Goal: Task Accomplishment & Management: Complete application form

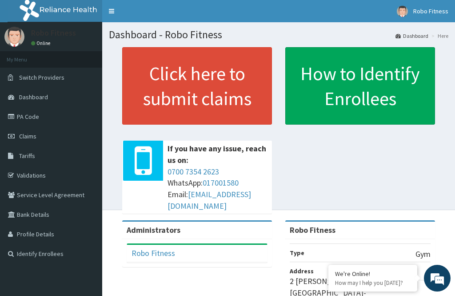
click at [232, 104] on link "Click here to submit claims" at bounding box center [197, 85] width 150 height 77
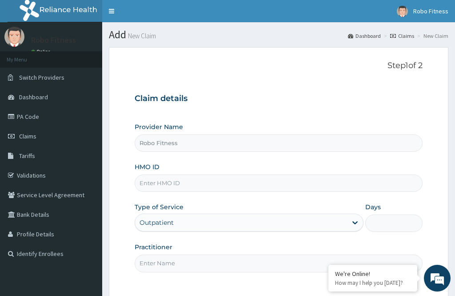
type input "Robo Fitness"
type input "1"
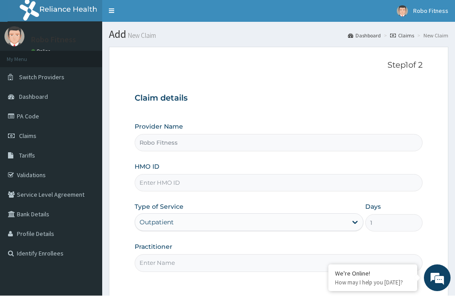
scroll to position [2, 0]
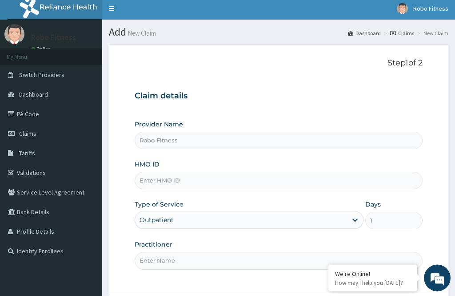
click at [206, 175] on input "HMO ID" at bounding box center [279, 180] width 288 height 17
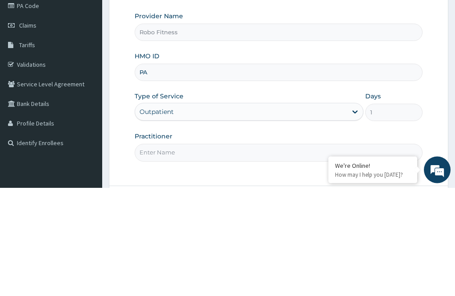
type input "P"
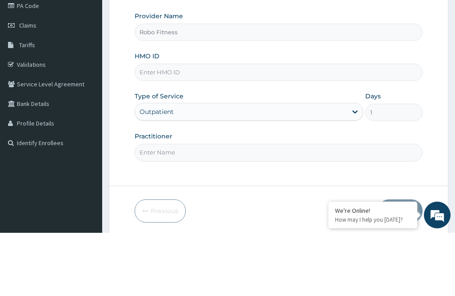
scroll to position [59, 0]
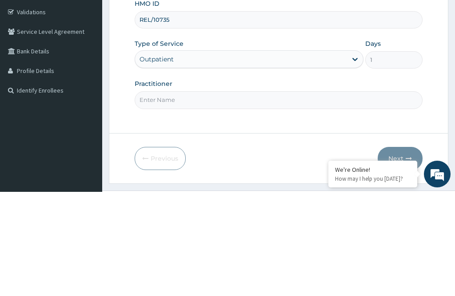
click at [160, 195] on input "Practitioner" at bounding box center [279, 203] width 288 height 17
click at [186, 115] on input "REL/10735" at bounding box center [279, 123] width 288 height 17
type input "REL/10735/A"
click at [273, 154] on div "Outpatient" at bounding box center [249, 163] width 229 height 18
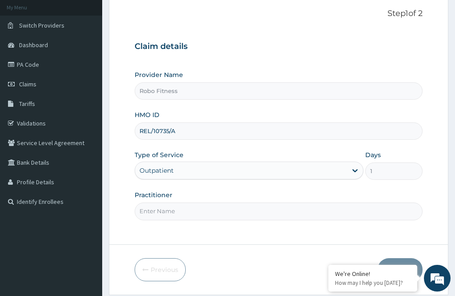
click at [145, 209] on input "Practitioner" at bounding box center [279, 210] width 288 height 17
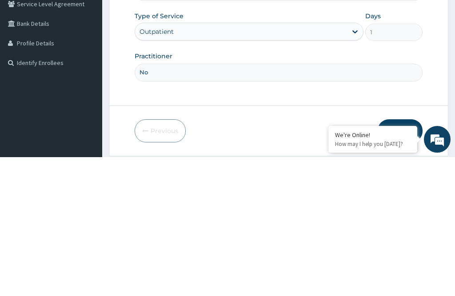
type input "Non"
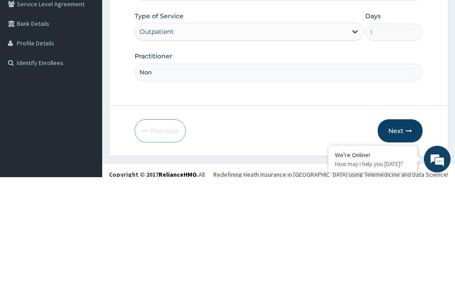
scroll to position [80, 0]
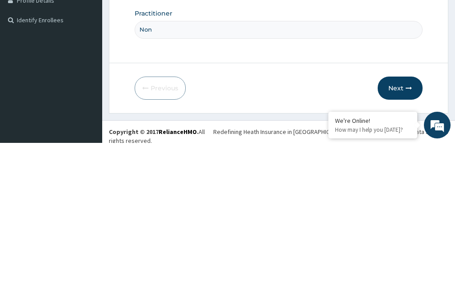
click at [399, 229] on button "Next" at bounding box center [400, 240] width 45 height 23
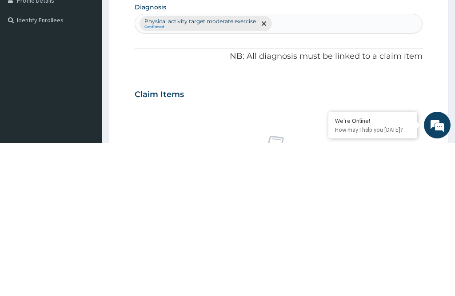
scroll to position [52, 0]
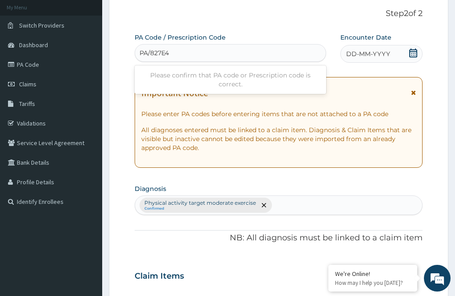
type input "PA/827E4B"
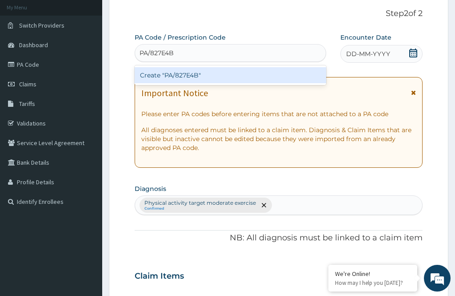
click at [195, 75] on div "Create "PA/827E4B"" at bounding box center [231, 75] width 192 height 16
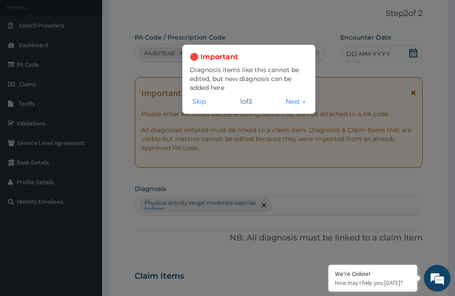
click at [286, 100] on button "Next →" at bounding box center [295, 101] width 25 height 10
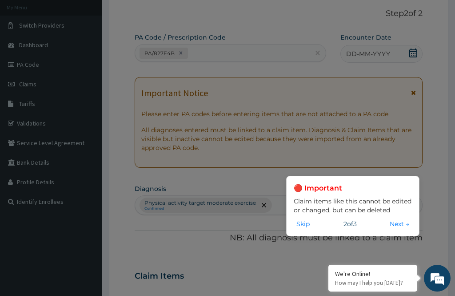
click at [401, 229] on div "🔴 Important Claim items like this cannot be edited or changed, but can be delet…" at bounding box center [353, 205] width 118 height 45
click at [392, 229] on button "Next →" at bounding box center [399, 224] width 25 height 10
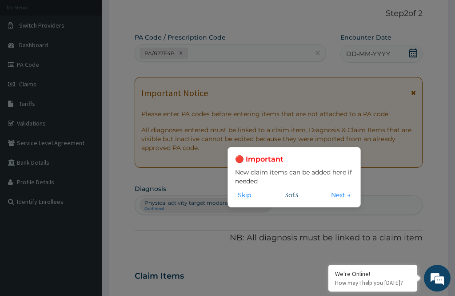
click at [336, 200] on button "Next →" at bounding box center [341, 195] width 25 height 10
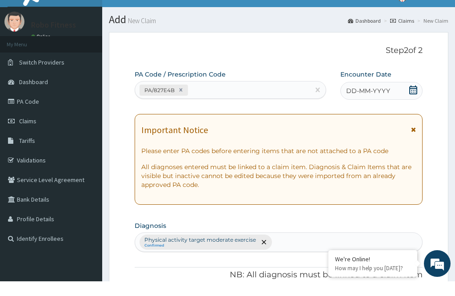
scroll to position [16, 0]
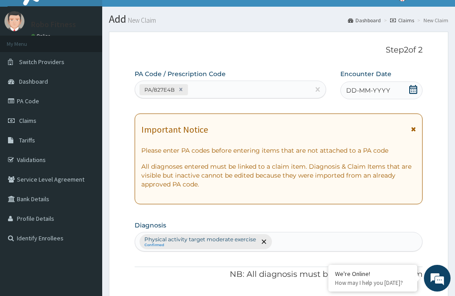
click at [365, 89] on span "DD-MM-YYYY" at bounding box center [368, 90] width 44 height 9
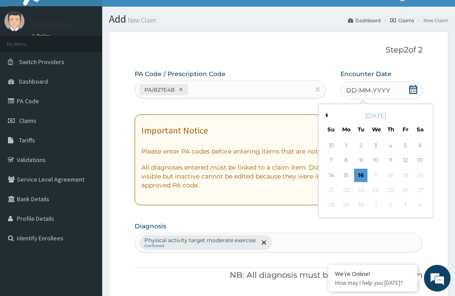
click at [363, 174] on div "16" at bounding box center [360, 175] width 13 height 13
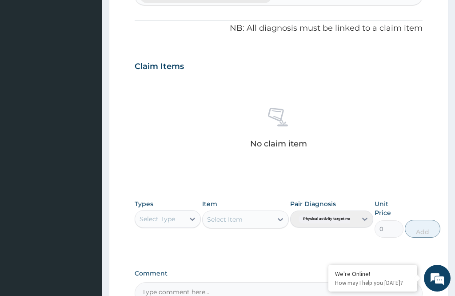
scroll to position [266, 0]
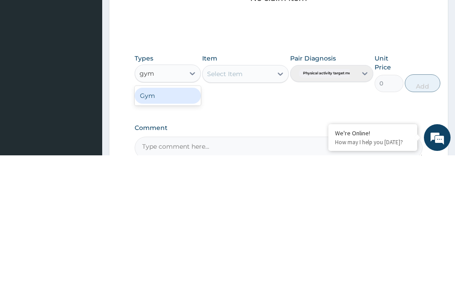
click at [179, 228] on div "Gym" at bounding box center [168, 236] width 66 height 16
type input "gym"
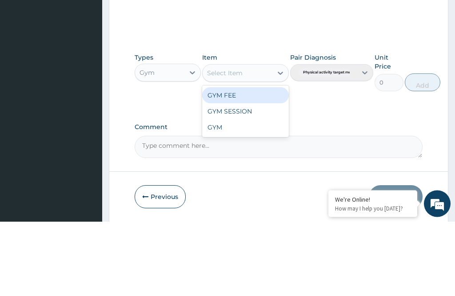
click at [245, 162] on div "GYM FEE" at bounding box center [245, 170] width 86 height 16
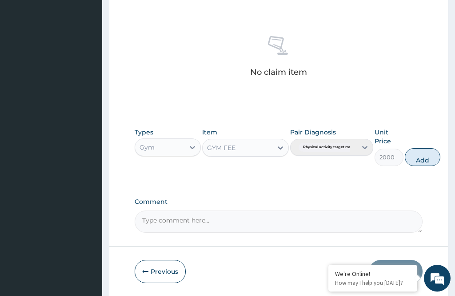
click at [430, 153] on button "Add" at bounding box center [423, 157] width 36 height 18
type input "0"
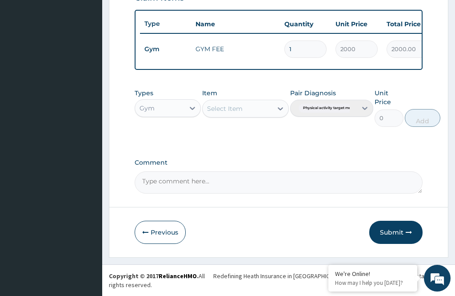
scroll to position [291, 0]
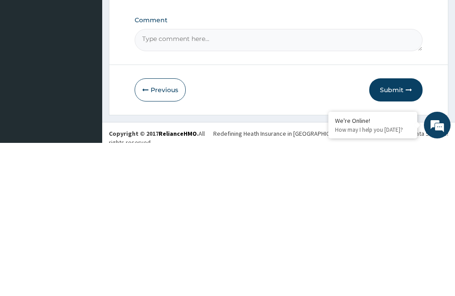
click at [392, 231] on button "Submit" at bounding box center [396, 242] width 53 height 23
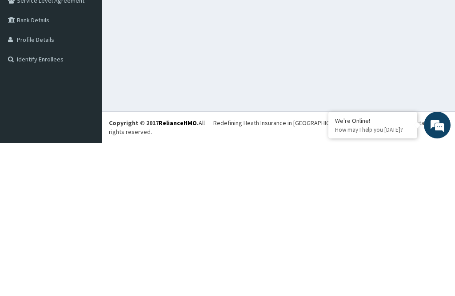
scroll to position [28, 0]
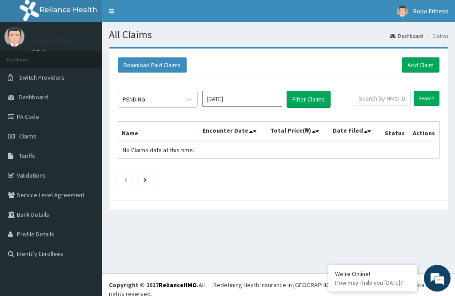
click at [421, 65] on link "Add Claim" at bounding box center [421, 64] width 38 height 15
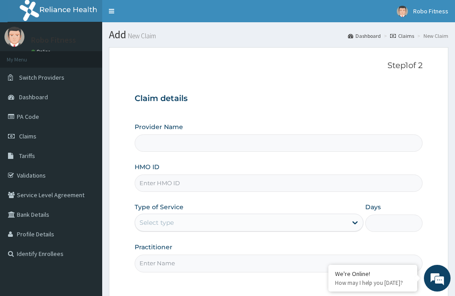
click at [231, 149] on input "Provider Name" at bounding box center [279, 142] width 288 height 17
type input "Robo Fitness"
type input "1"
click at [199, 138] on input "Robo Fitness" at bounding box center [279, 142] width 288 height 17
click at [197, 179] on input "HMO ID" at bounding box center [279, 182] width 288 height 17
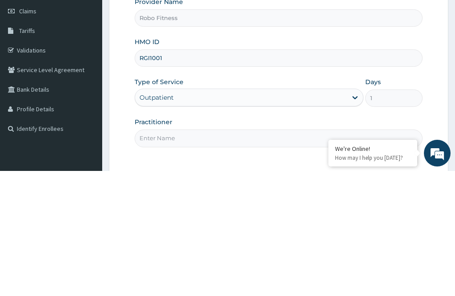
click at [149, 174] on input "RGI1001" at bounding box center [279, 182] width 288 height 17
click at [151, 174] on input "RGI1001" at bounding box center [279, 182] width 288 height 17
click at [149, 174] on input "RGI1001" at bounding box center [279, 182] width 288 height 17
click at [190, 174] on input "RGI/1001" at bounding box center [279, 182] width 288 height 17
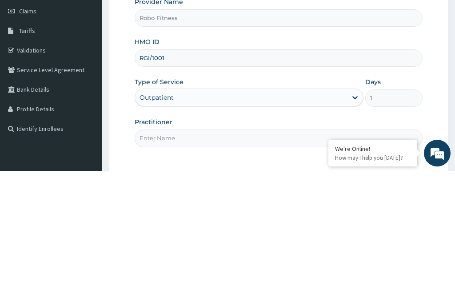
click at [172, 174] on input "RGI/1001" at bounding box center [279, 182] width 288 height 17
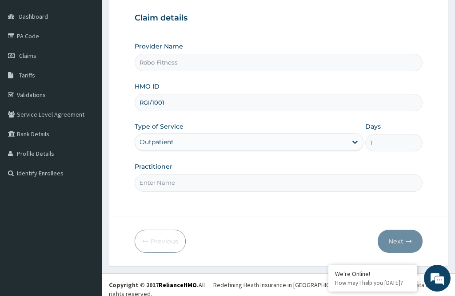
click at [205, 99] on input "RGI/1001" at bounding box center [279, 102] width 288 height 17
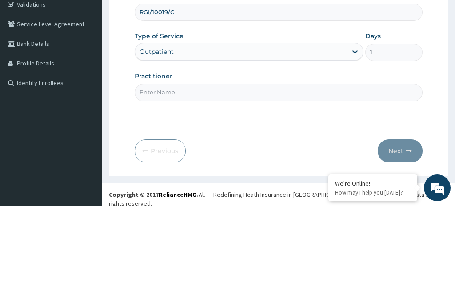
type input "RGI/10019/C"
click at [266, 133] on div "Outpatient" at bounding box center [249, 142] width 229 height 18
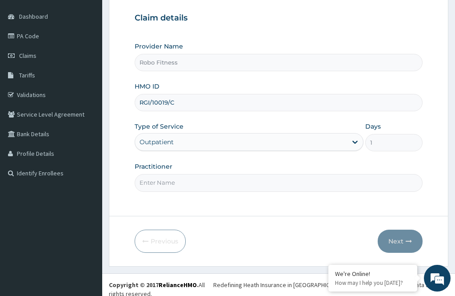
click at [254, 137] on div "Outpatient" at bounding box center [249, 142] width 229 height 18
click at [230, 179] on input "Practitioner" at bounding box center [279, 182] width 288 height 17
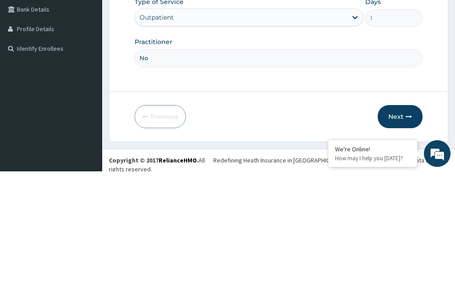
type input "Non"
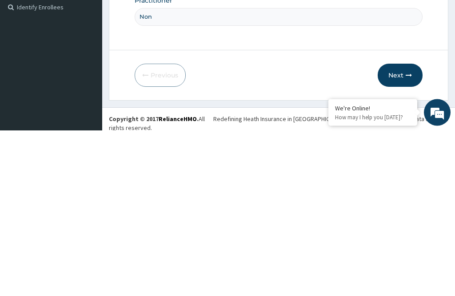
click at [402, 229] on button "Next" at bounding box center [400, 240] width 45 height 23
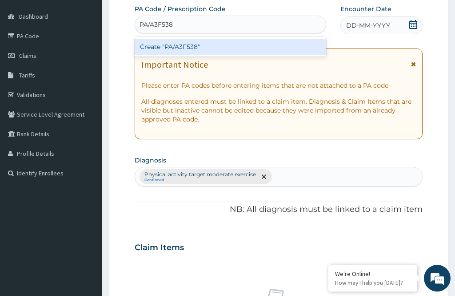
click at [209, 47] on div "Create "PA/A3F538"" at bounding box center [231, 47] width 192 height 16
type input "PA/A3F538"
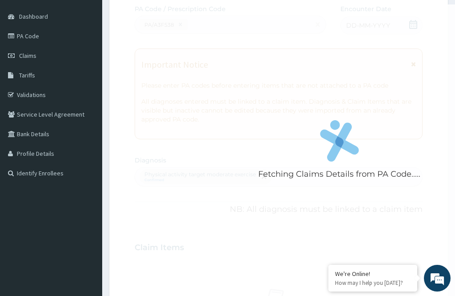
scroll to position [0, 0]
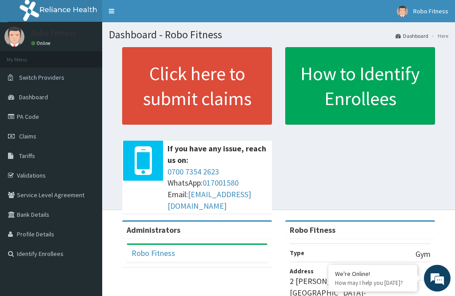
click at [215, 91] on link "Click here to submit claims" at bounding box center [197, 85] width 150 height 77
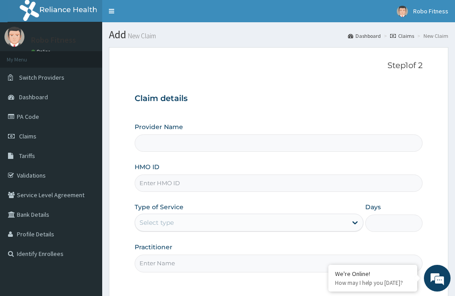
type input "Robo Fitness"
type input "1"
